Goal: Task Accomplishment & Management: Manage account settings

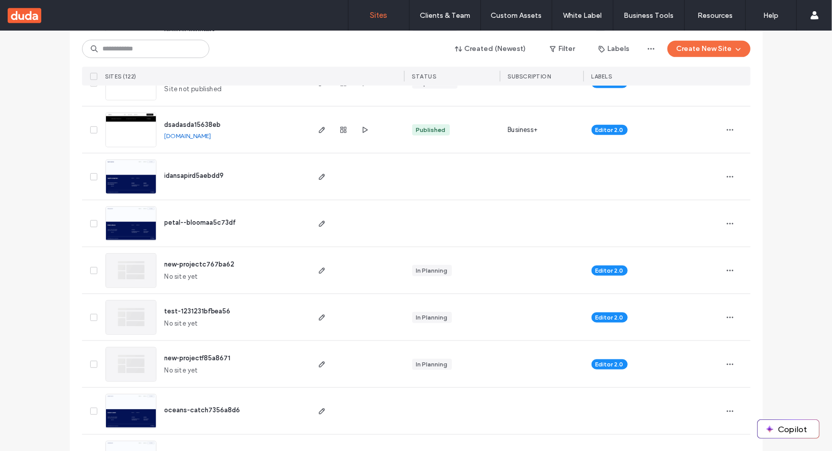
scroll to position [379, 0]
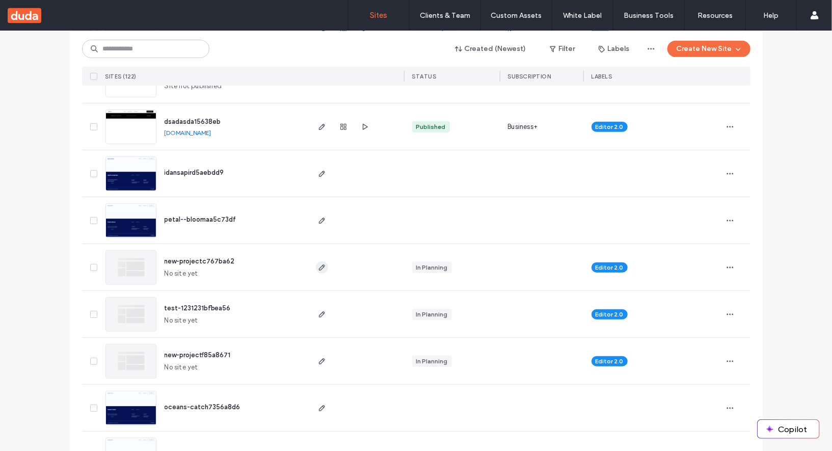
click at [322, 266] on icon "button" at bounding box center [322, 268] width 8 height 8
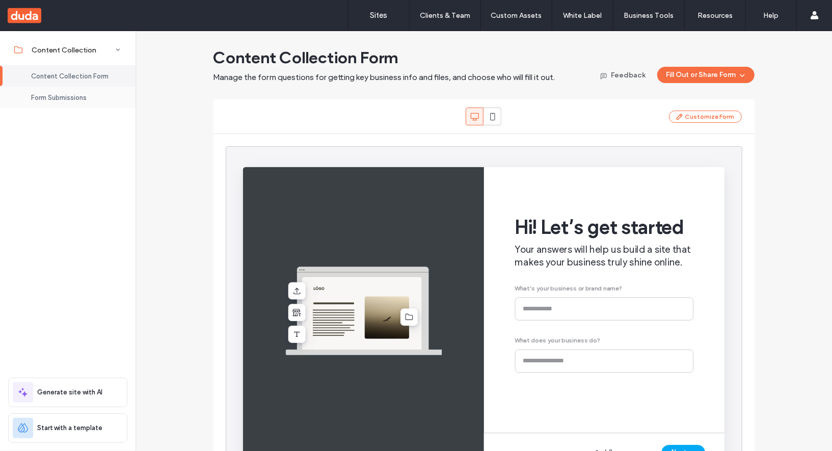
click at [60, 96] on span "Form Submissions" at bounding box center [59, 98] width 56 height 8
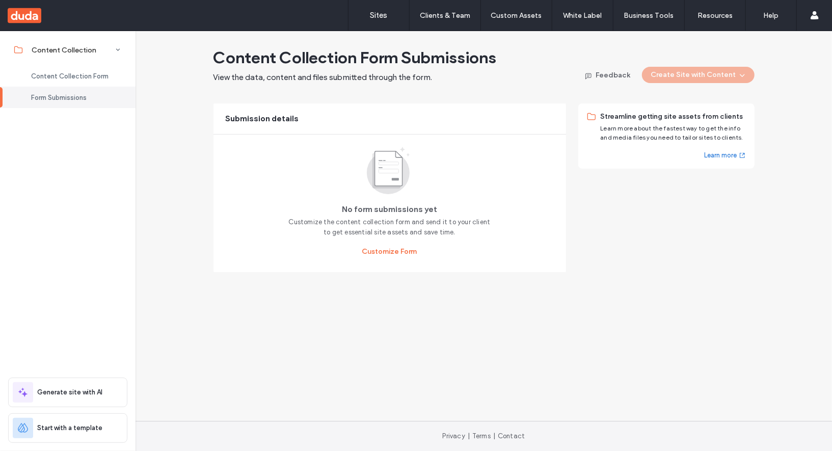
click at [81, 90] on div "Form Submissions" at bounding box center [68, 97] width 136 height 21
click at [85, 79] on span "Content Collection Form" at bounding box center [69, 76] width 77 height 8
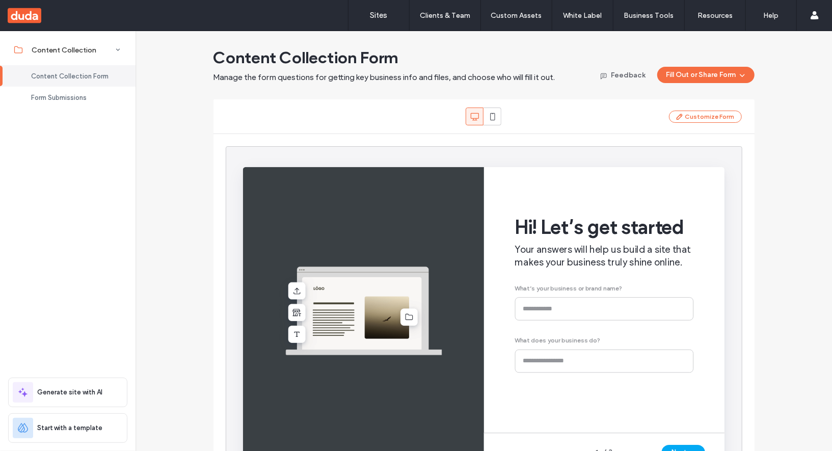
click at [692, 109] on div "Customize Form" at bounding box center [484, 117] width 517 height 18
click at [693, 113] on button "Customize Form" at bounding box center [705, 117] width 73 height 12
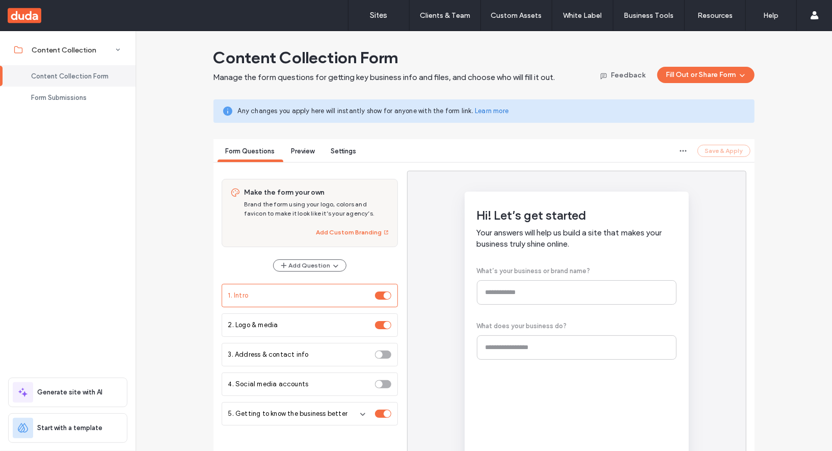
click at [302, 153] on span "Preview" at bounding box center [303, 151] width 23 height 8
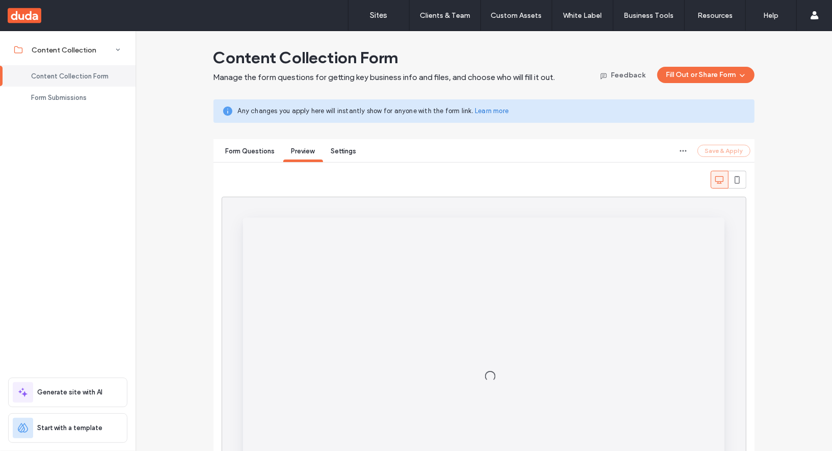
click at [350, 154] on span "Settings" at bounding box center [343, 151] width 25 height 8
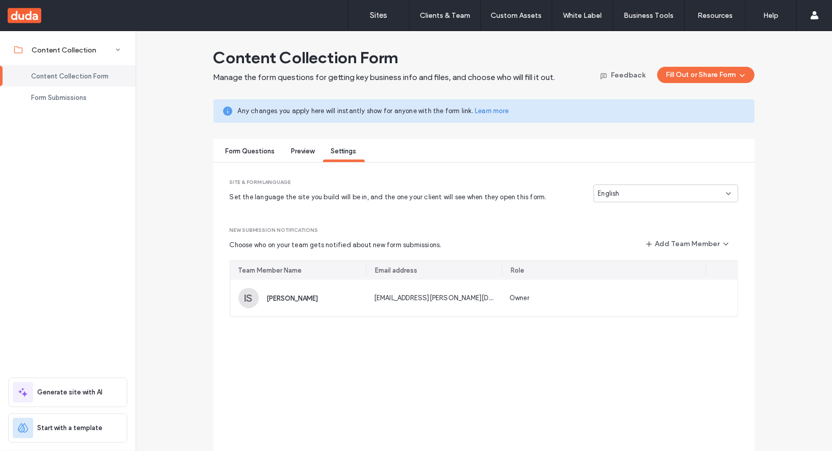
click at [306, 155] on div "Preview" at bounding box center [303, 152] width 40 height 19
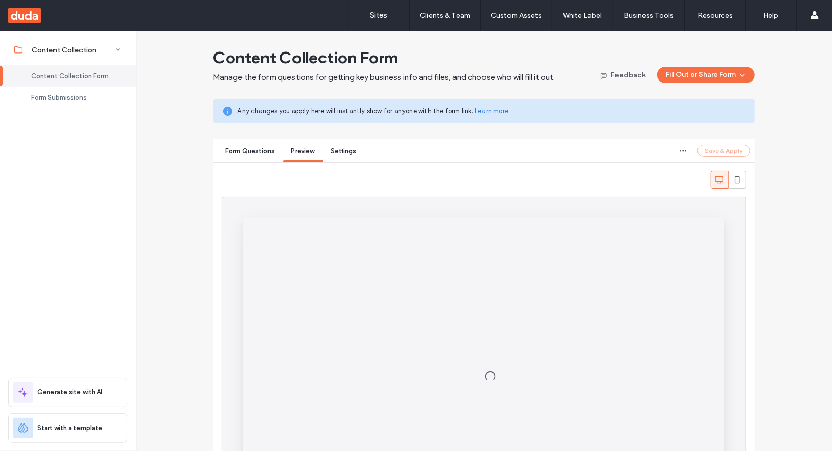
click at [275, 155] on div "Form Questions" at bounding box center [251, 152] width 66 height 19
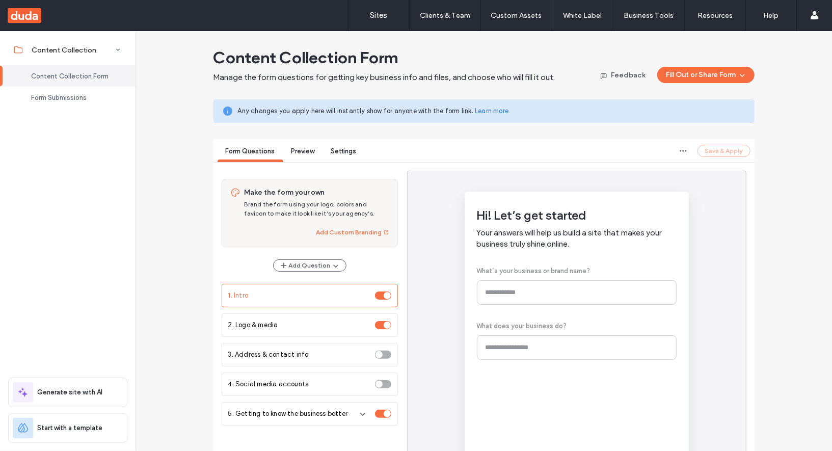
click at [297, 155] on div "Preview" at bounding box center [303, 152] width 40 height 19
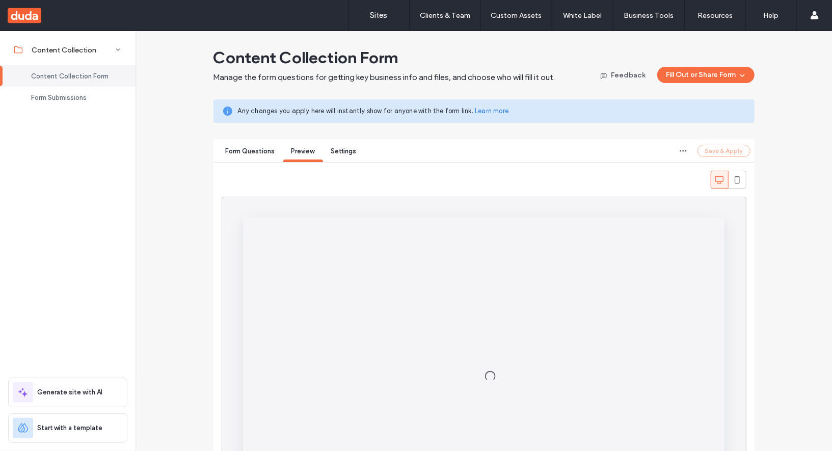
click at [347, 152] on span "Settings" at bounding box center [343, 151] width 25 height 8
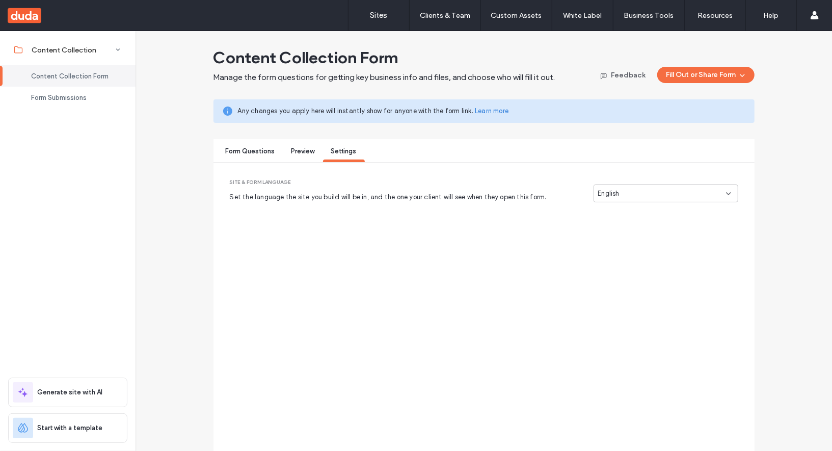
click at [313, 154] on div "Preview" at bounding box center [303, 152] width 40 height 19
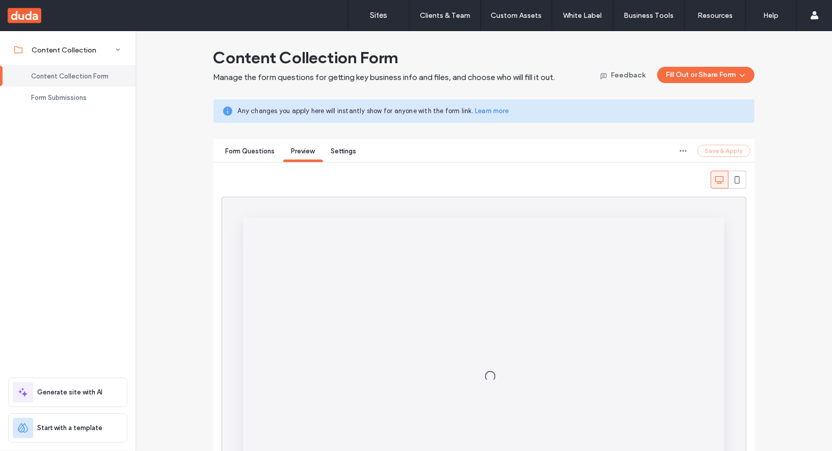
click at [247, 151] on span "Form Questions" at bounding box center [250, 151] width 49 height 8
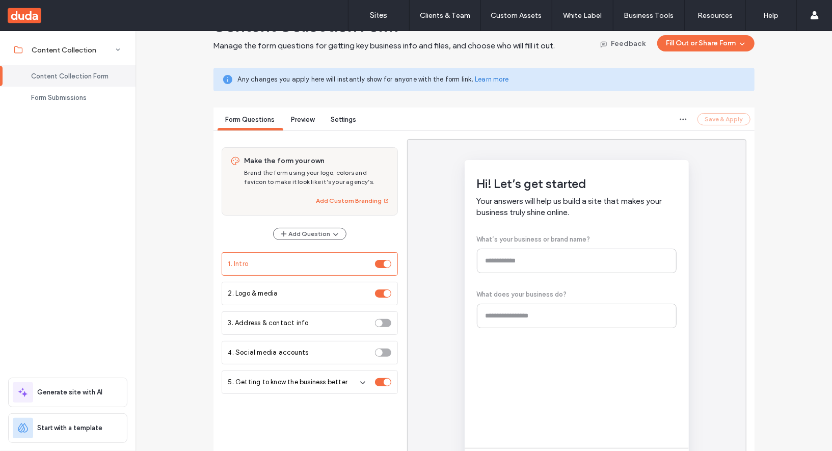
scroll to position [155, 0]
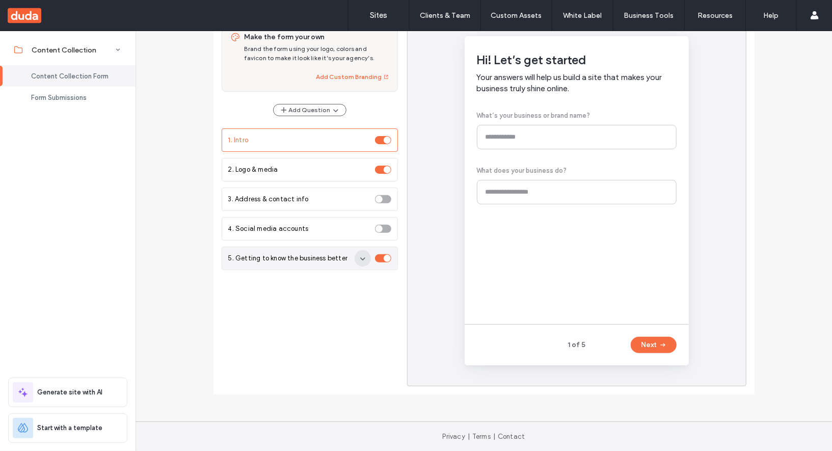
click at [359, 255] on icon "button" at bounding box center [363, 258] width 8 height 8
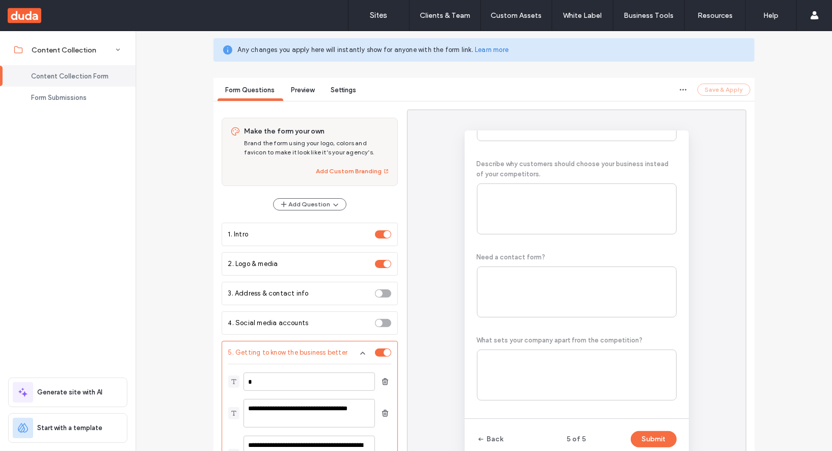
scroll to position [62, 0]
click at [341, 91] on span "Settings" at bounding box center [343, 90] width 25 height 8
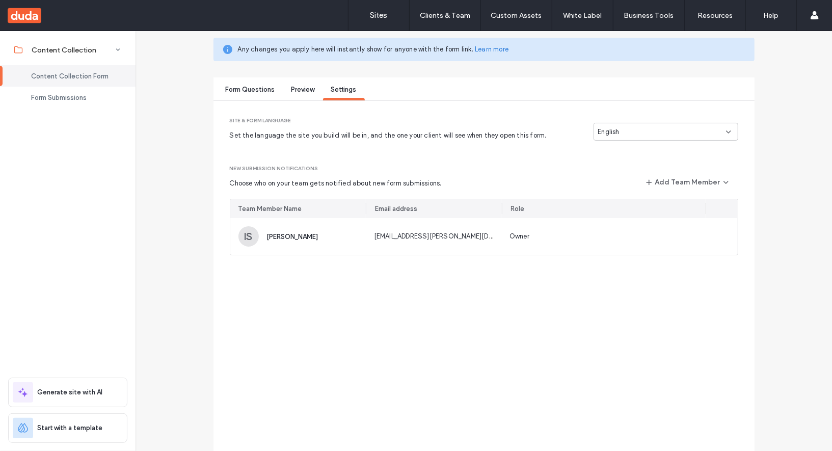
click at [292, 91] on span "Preview" at bounding box center [303, 90] width 23 height 8
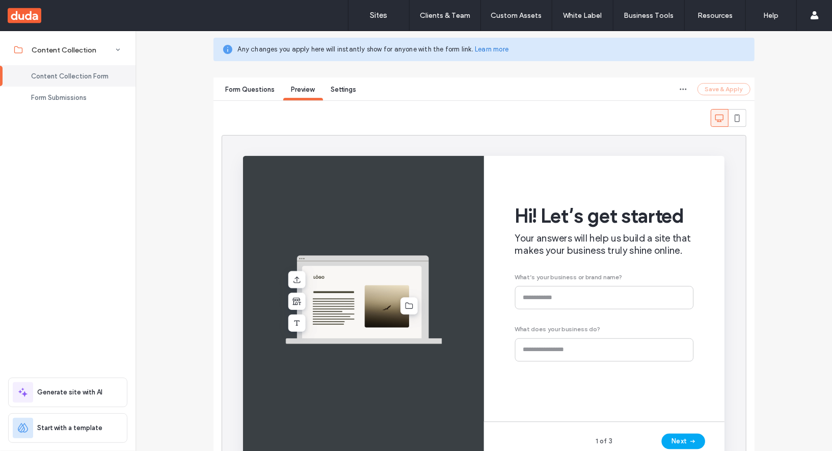
scroll to position [0, 0]
click at [343, 88] on span "Settings" at bounding box center [343, 90] width 25 height 8
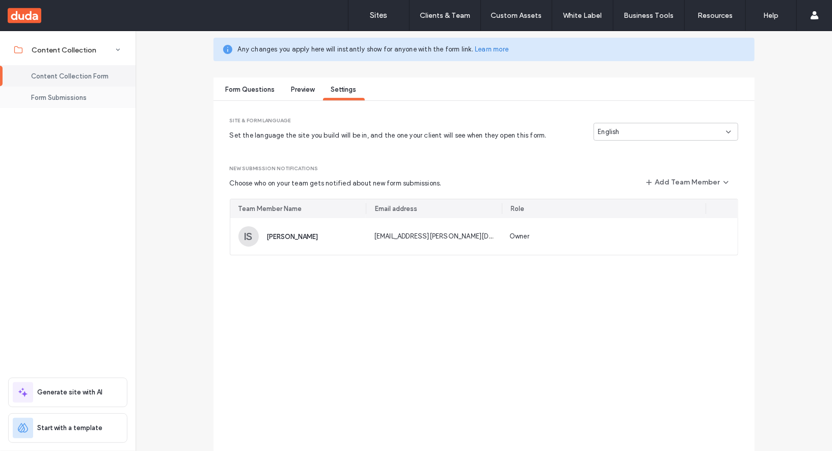
click at [84, 99] on span "Form Submissions" at bounding box center [59, 98] width 56 height 8
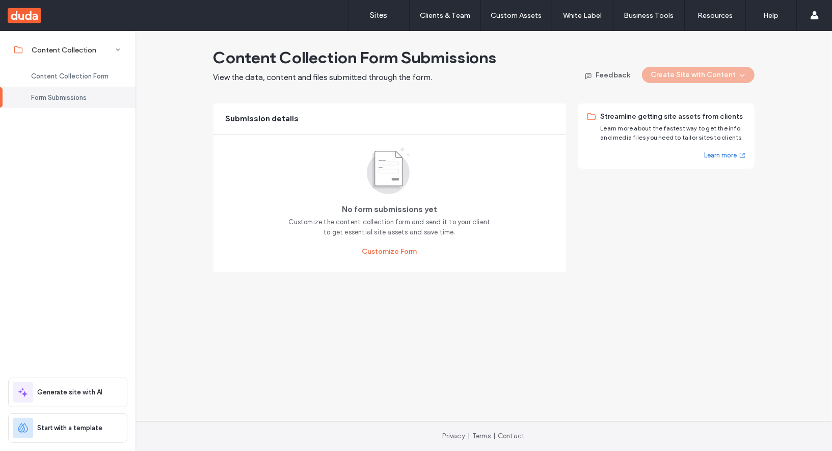
click at [39, 21] on use at bounding box center [25, 15] width 34 height 15
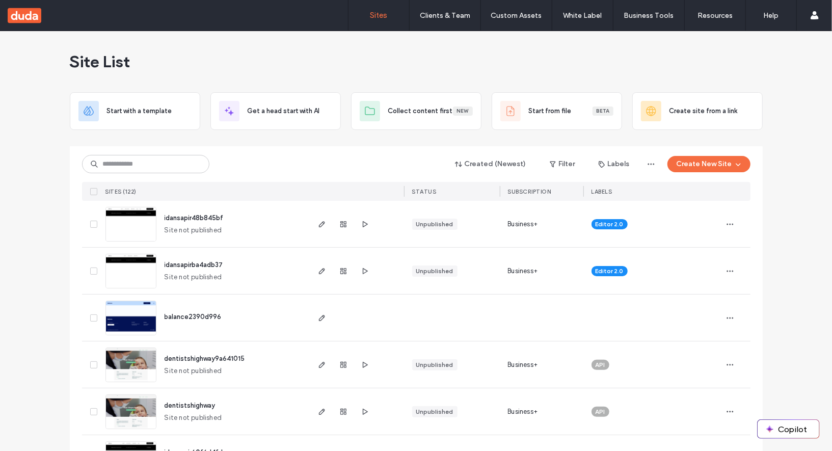
click at [191, 219] on span "idansapir48b845bf" at bounding box center [194, 218] width 59 height 8
click at [177, 218] on span "idansapir48b845bf" at bounding box center [194, 218] width 59 height 8
click at [341, 221] on use "button" at bounding box center [344, 224] width 6 height 6
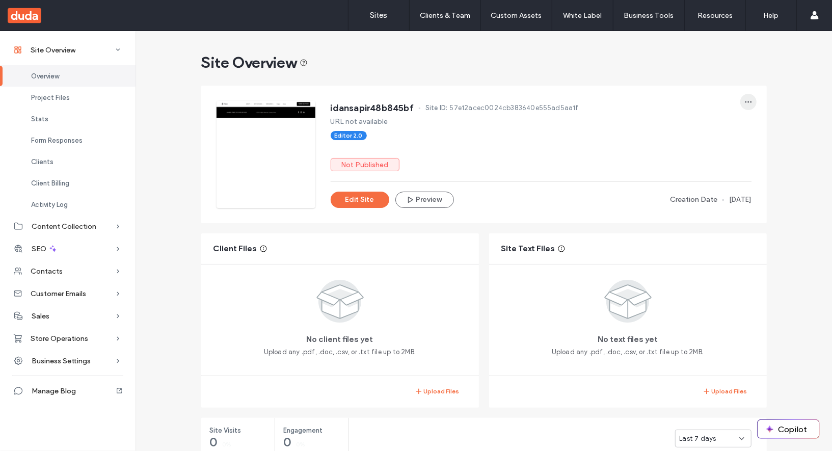
click at [749, 108] on span "button" at bounding box center [749, 102] width 16 height 16
click at [722, 122] on div "Rename Site" at bounding box center [707, 128] width 91 height 19
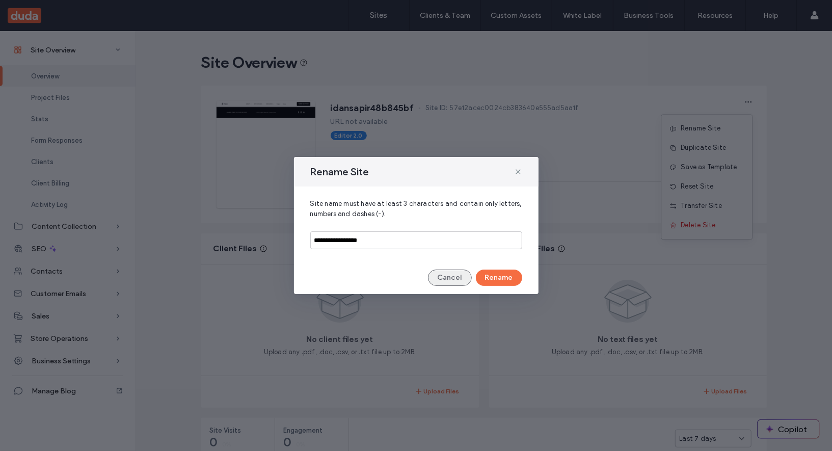
click at [446, 273] on button "Cancel" at bounding box center [450, 278] width 44 height 16
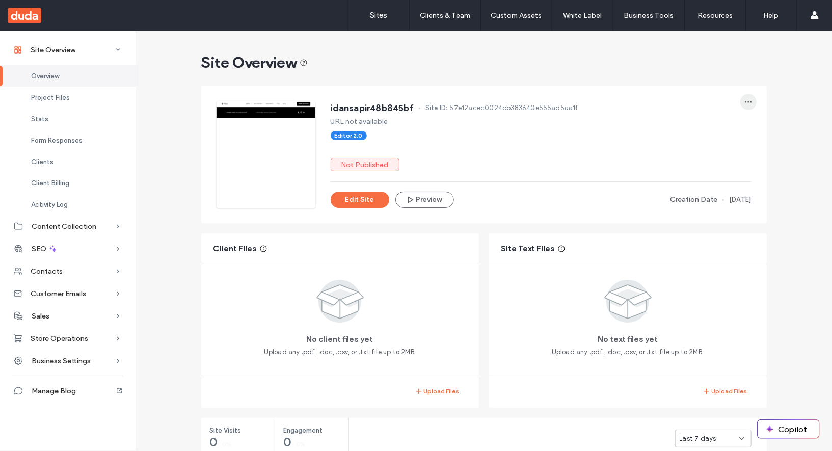
click at [745, 101] on icon "button" at bounding box center [749, 102] width 8 height 8
click at [691, 129] on span "Rename Site" at bounding box center [701, 128] width 40 height 10
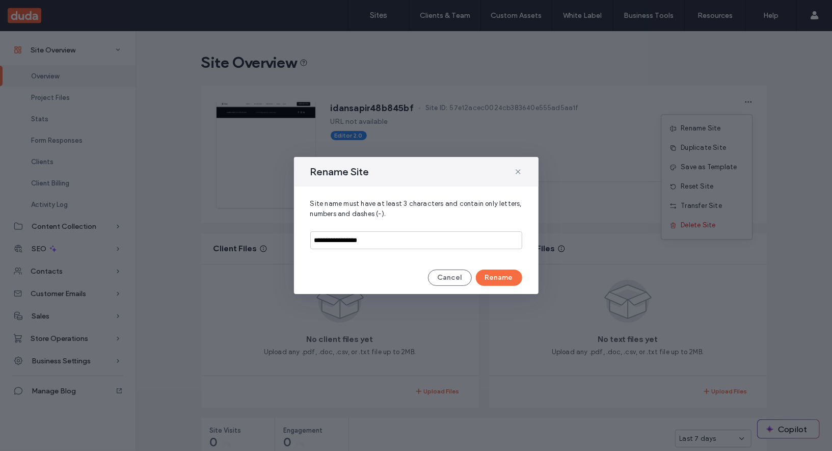
click at [388, 228] on div "**********" at bounding box center [416, 224] width 245 height 75
click at [388, 246] on input "**********" at bounding box center [416, 240] width 212 height 18
type input "****"
click at [489, 278] on button "Rename" at bounding box center [499, 278] width 46 height 16
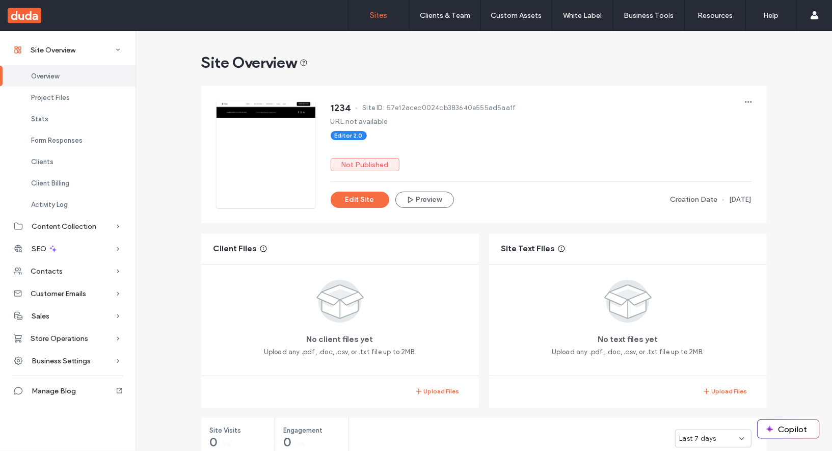
click at [382, 17] on label "Sites" at bounding box center [379, 15] width 17 height 9
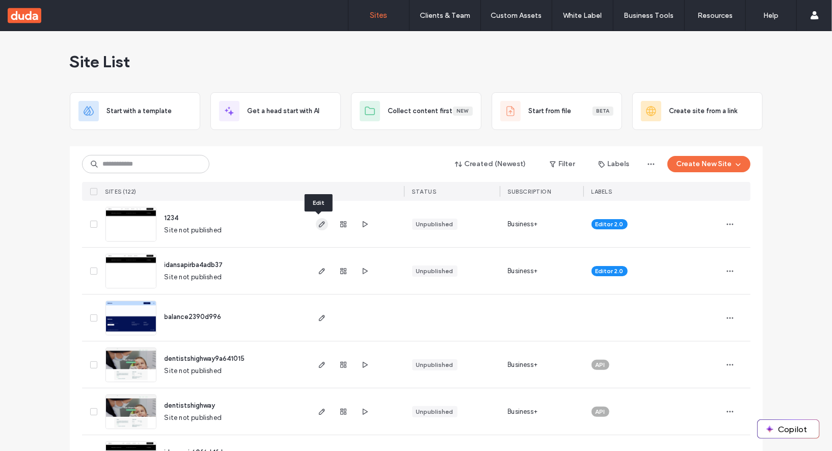
click at [318, 225] on icon "button" at bounding box center [322, 224] width 8 height 8
click at [320, 272] on icon "button" at bounding box center [322, 271] width 8 height 8
